Goal: Task Accomplishment & Management: Use online tool/utility

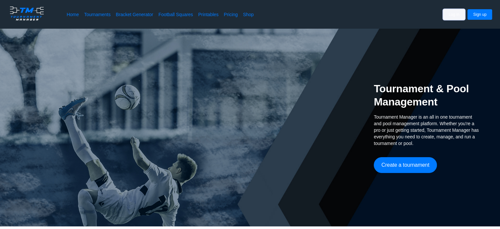
click at [457, 17] on button "Log in" at bounding box center [454, 14] width 22 height 11
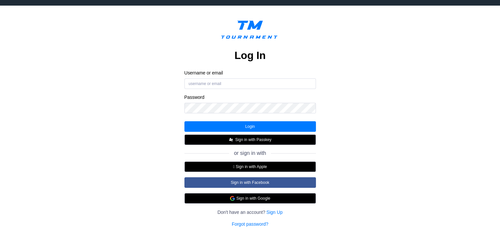
scroll to position [23, 0]
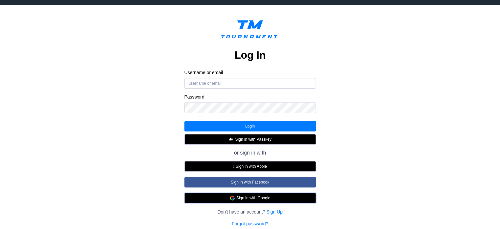
click at [254, 200] on button "Sign in with Google" at bounding box center [250, 197] width 132 height 11
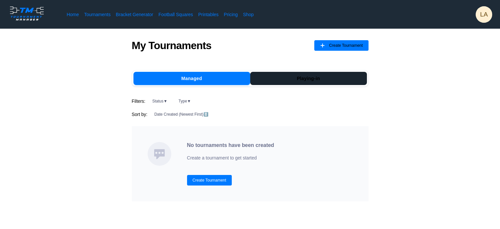
click at [314, 82] on button "Playing-in" at bounding box center [308, 78] width 117 height 13
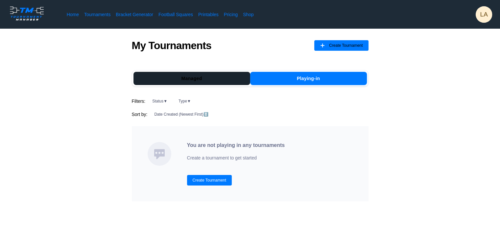
click at [226, 80] on button "Managed" at bounding box center [192, 78] width 117 height 13
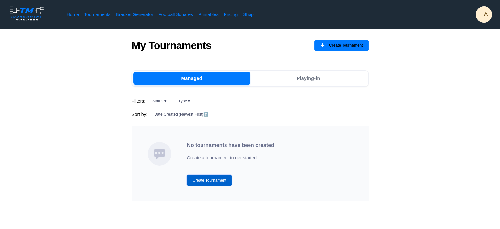
click at [200, 178] on button "Create Tournament" at bounding box center [209, 180] width 45 height 11
